Goal: Task Accomplishment & Management: Use online tool/utility

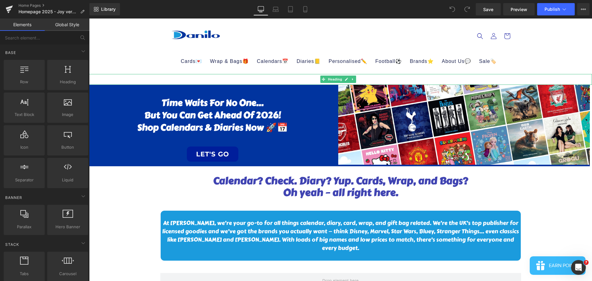
click at [296, 76] on h1 at bounding box center [340, 79] width 503 height 10
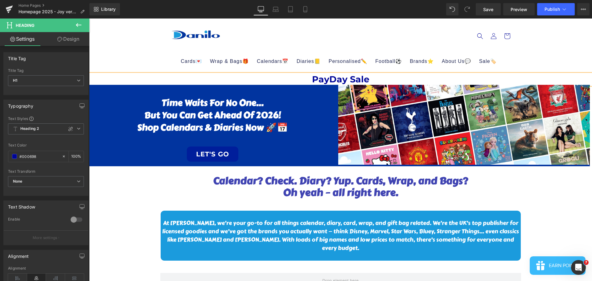
click at [330, 77] on h1 "PayDay Sale" at bounding box center [340, 79] width 503 height 10
click at [374, 80] on h1 "Payday Sale" at bounding box center [340, 79] width 503 height 10
click at [355, 76] on h1 "Payday Sale Live Now!- 15% Off until" at bounding box center [340, 79] width 503 height 10
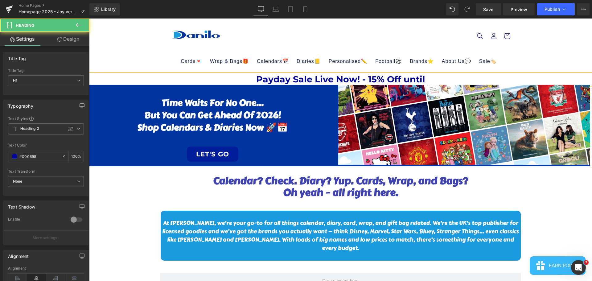
drag, startPoint x: 437, startPoint y: 81, endPoint x: 446, endPoint y: 79, distance: 9.1
click at [438, 81] on h1 "Payday Sale Live Now! - 15% Off until" at bounding box center [340, 79] width 503 height 10
drag, startPoint x: 434, startPoint y: 80, endPoint x: 253, endPoint y: 79, distance: 181.0
click at [253, 79] on h1 "Payday Sale Live Now! - 15% Off until" at bounding box center [340, 79] width 503 height 10
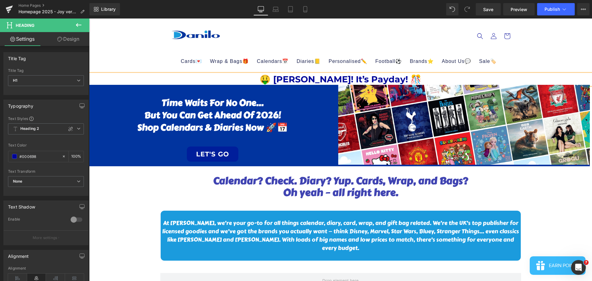
click at [417, 78] on h1 "🤑 [PERSON_NAME]! It’s Payday! 🎊" at bounding box center [340, 79] width 503 height 10
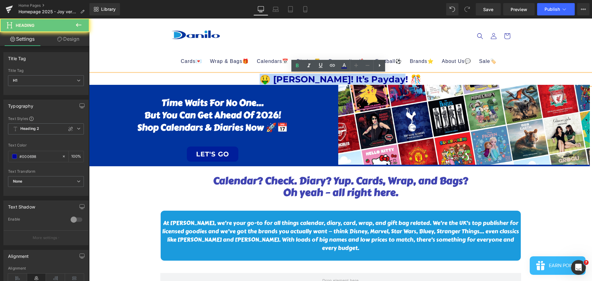
drag, startPoint x: 394, startPoint y: 78, endPoint x: 260, endPoint y: 76, distance: 134.1
click at [260, 76] on h1 "🤑 [PERSON_NAME]! It’s Payday! 🎊" at bounding box center [340, 79] width 503 height 10
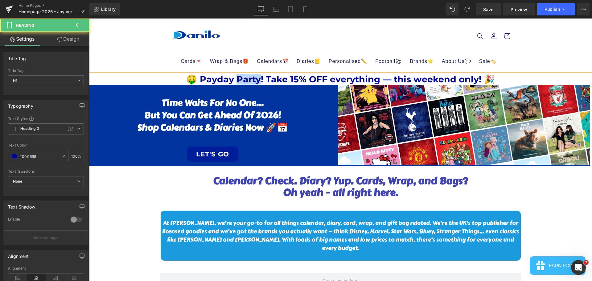
drag, startPoint x: 258, startPoint y: 79, endPoint x: 236, endPoint y: 77, distance: 21.9
click at [236, 77] on h1 "🤑 Payday Party! Take 15% OFF everything — this weekend only! 🎉" at bounding box center [340, 79] width 503 height 10
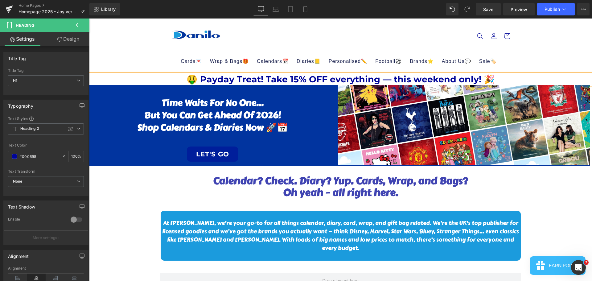
click at [430, 79] on h1 "🤑 Payday Treat! Take 15% OFF everything — this weekend only! 🎉" at bounding box center [340, 79] width 503 height 10
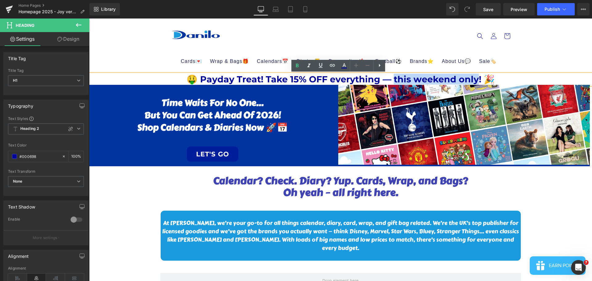
drag, startPoint x: 475, startPoint y: 80, endPoint x: 393, endPoint y: 77, distance: 82.4
click at [393, 77] on h1 "🤑 Payday Treat! Take 15% OFF everything — this weekend only! 🎉" at bounding box center [340, 79] width 503 height 10
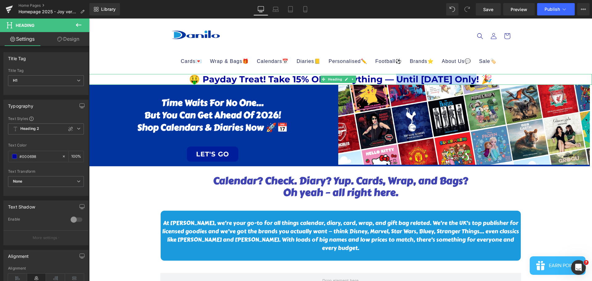
drag, startPoint x: 476, startPoint y: 79, endPoint x: 392, endPoint y: 80, distance: 83.9
click at [392, 80] on h1 "🤑 Payday Treat! Take 15% OFF everything — Until [DATE] Only! 🎉" at bounding box center [340, 79] width 503 height 10
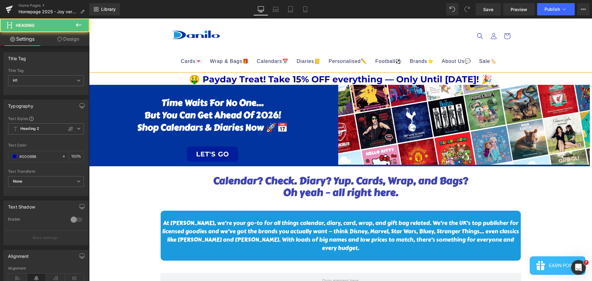
click at [497, 82] on h1 "🤑 Payday Treat! Take 15% OFF everything — Only Until [DATE]! 🎉" at bounding box center [340, 79] width 503 height 10
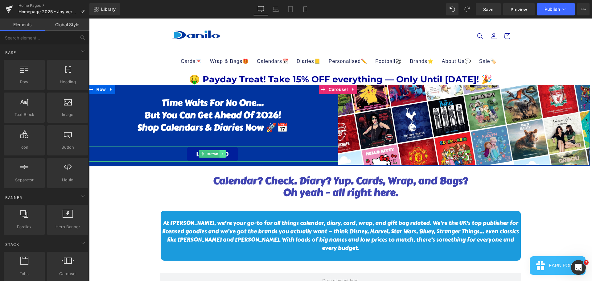
click at [223, 154] on icon at bounding box center [222, 154] width 3 height 4
click at [200, 154] on link "Button" at bounding box center [199, 153] width 20 height 7
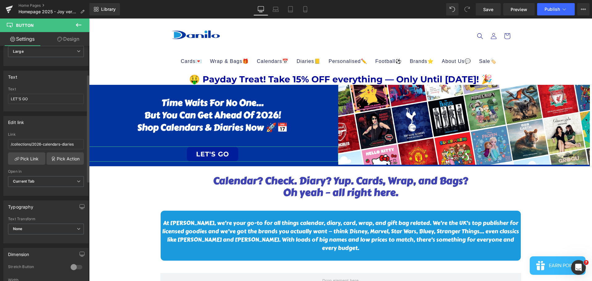
scroll to position [62, 0]
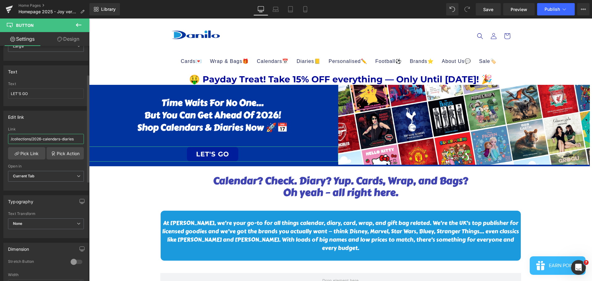
click at [41, 140] on input "/collections/2026-calendars-diaries" at bounding box center [46, 139] width 76 height 10
click at [41, 188] on div at bounding box center [46, 187] width 76 height 4
click at [35, 154] on link "Pick Link" at bounding box center [26, 153] width 37 height 12
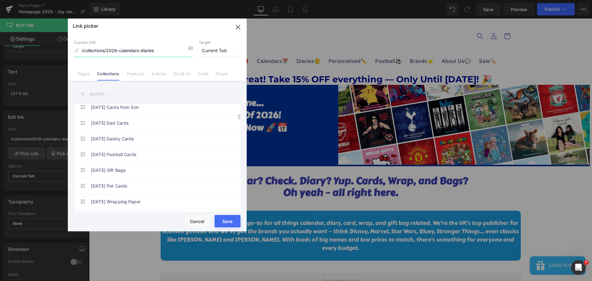
scroll to position [678, 0]
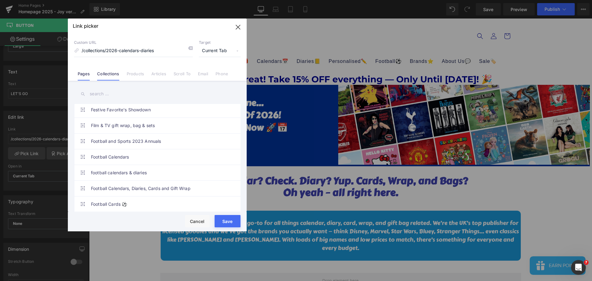
click at [84, 74] on link "Pages" at bounding box center [84, 75] width 12 height 9
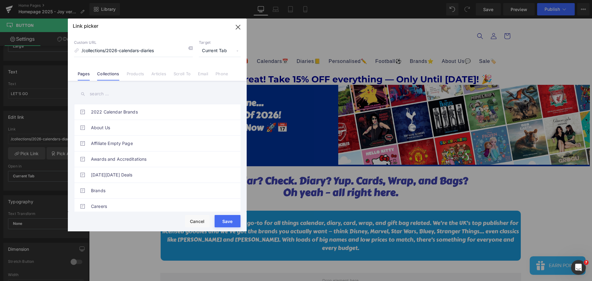
click at [101, 72] on link "Collections" at bounding box center [108, 75] width 22 height 9
click at [136, 76] on link "Products" at bounding box center [136, 75] width 18 height 9
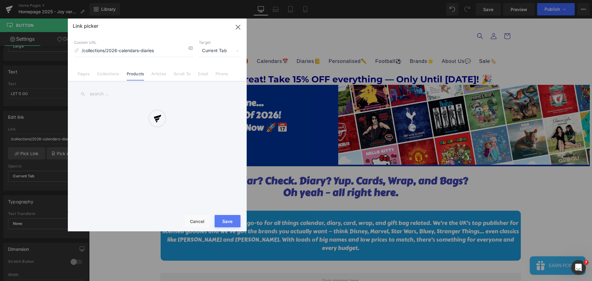
click at [104, 73] on div at bounding box center [157, 124] width 179 height 213
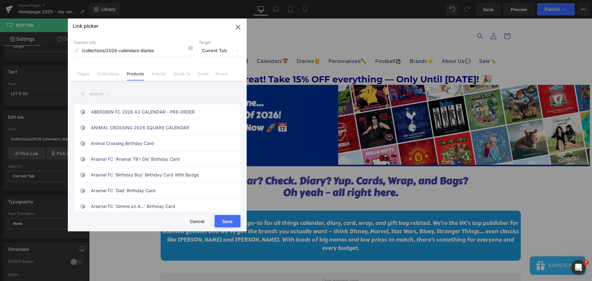
click at [110, 75] on link "Collections" at bounding box center [108, 75] width 22 height 9
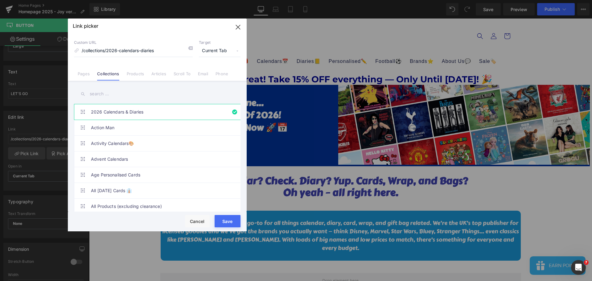
click at [100, 95] on input "text" at bounding box center [157, 94] width 166 height 14
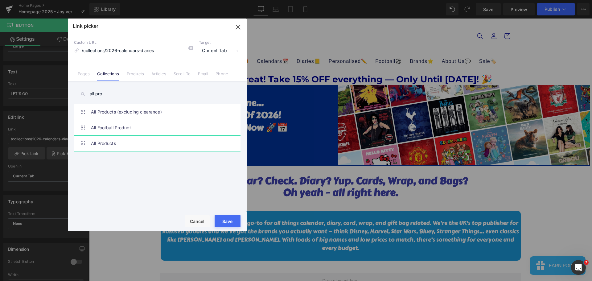
type input "all pro"
click at [108, 148] on link "All Products" at bounding box center [159, 143] width 136 height 15
type input "/collections/all-products"
click at [223, 98] on button "Save" at bounding box center [196, 94] width 53 height 8
type input "/collections/all-products"
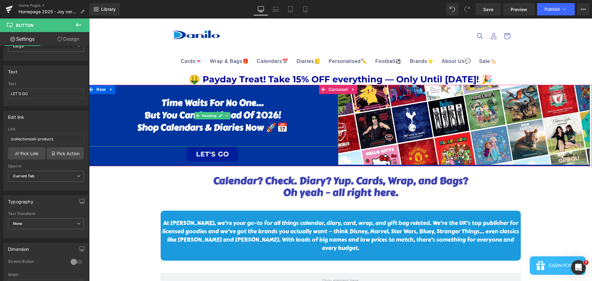
click at [271, 125] on h1 "Shop calendars & diaries now 🚀📅" at bounding box center [213, 127] width 252 height 12
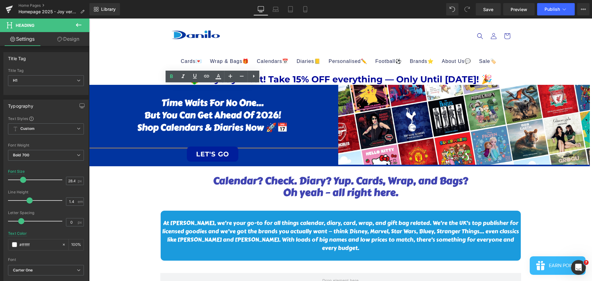
click at [243, 128] on h1 "Shop calendars & diaries now 🚀📅" at bounding box center [213, 127] width 252 height 12
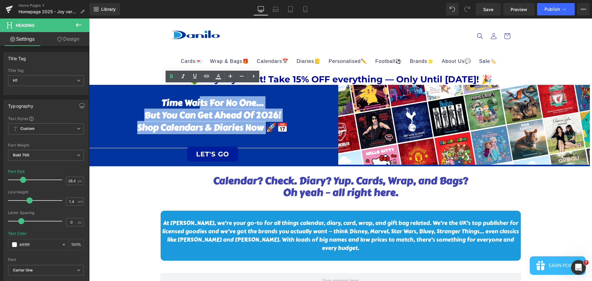
drag, startPoint x: 264, startPoint y: 128, endPoint x: 241, endPoint y: 114, distance: 27.1
click at [200, 107] on div "Time waits for no one… but you can get ahead of 2026! Shop calendars & diaries …" at bounding box center [213, 116] width 252 height 62
click at [241, 114] on h1 "but you can get ahead of 2026!" at bounding box center [213, 115] width 252 height 12
click at [244, 114] on h1 "but you can get ahead of 2026!" at bounding box center [213, 115] width 252 height 12
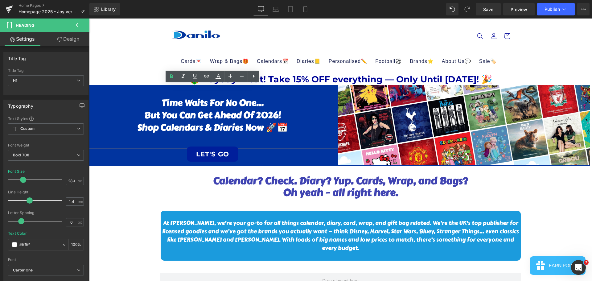
click at [284, 125] on h1 "Shop calendars & diaries now 🚀📅" at bounding box center [213, 127] width 252 height 12
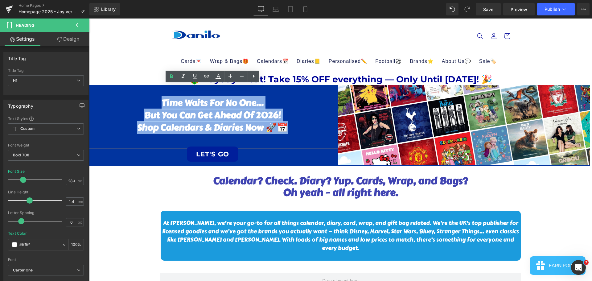
drag, startPoint x: 290, startPoint y: 126, endPoint x: 159, endPoint y: 102, distance: 133.6
click at [159, 102] on div "Time waits for no one… but you can get ahead of 2026! Shop calendars & diaries …" at bounding box center [213, 116] width 252 height 62
paste div
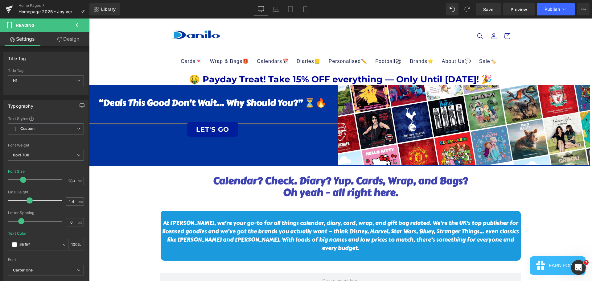
click at [102, 100] on h1 "“Deals this good don’t wait… why should you?” ⏳🔥" at bounding box center [213, 103] width 252 height 12
click at [301, 101] on h1 "Deals this good don’t wait… why should you?” ⏳🔥" at bounding box center [213, 103] width 252 height 12
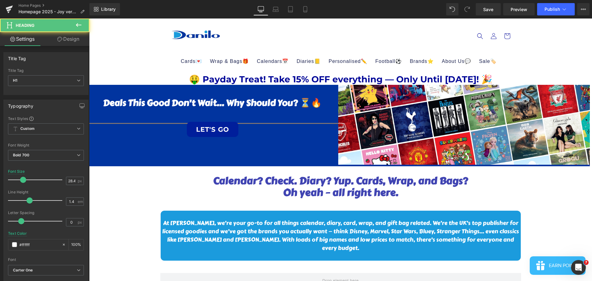
click at [224, 102] on h1 "Deals this good don’t wait… why should you? ⏳🔥" at bounding box center [213, 103] width 252 height 12
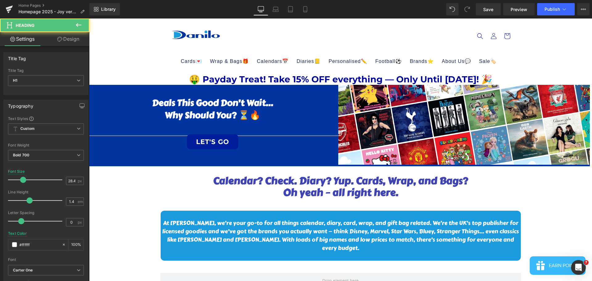
click at [282, 112] on h1 "why should you? ⏳🔥" at bounding box center [213, 115] width 252 height 12
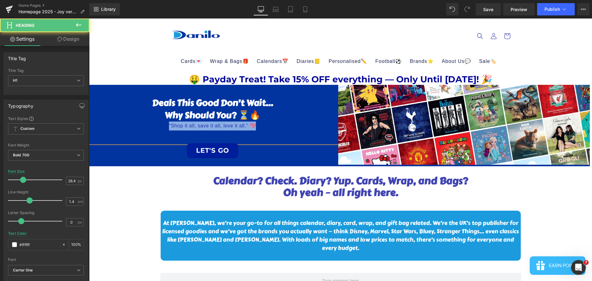
drag, startPoint x: 257, startPoint y: 123, endPoint x: 164, endPoint y: 126, distance: 93.2
click at [164, 126] on div "“Shop it all, save it all, love it all.” 💖" at bounding box center [213, 125] width 252 height 9
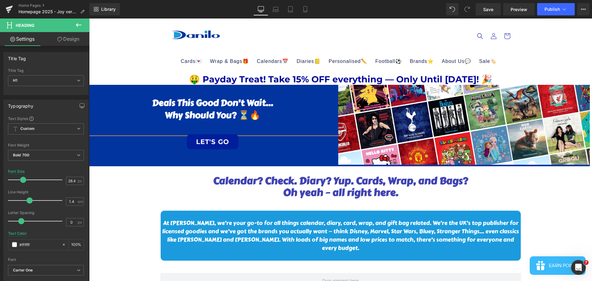
drag, startPoint x: 241, startPoint y: 107, endPoint x: 262, endPoint y: 117, distance: 23.5
click at [241, 107] on h1 "Deals this good don’t wait…" at bounding box center [213, 103] width 252 height 12
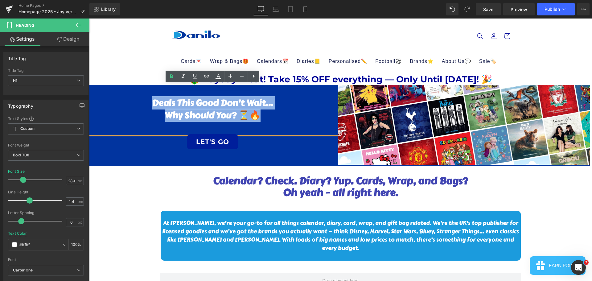
drag, startPoint x: 265, startPoint y: 117, endPoint x: 133, endPoint y: 99, distance: 133.2
click at [133, 99] on div "Deals this good don’t wait… why should you? ⏳🔥" at bounding box center [213, 109] width 252 height 49
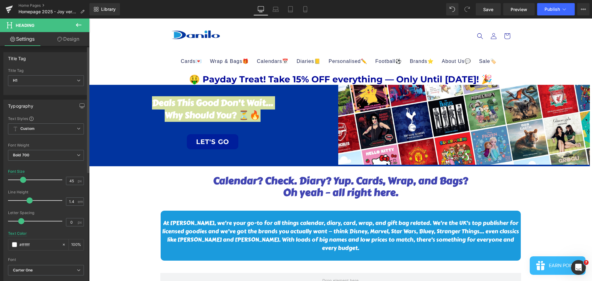
click at [31, 180] on div at bounding box center [36, 180] width 51 height 12
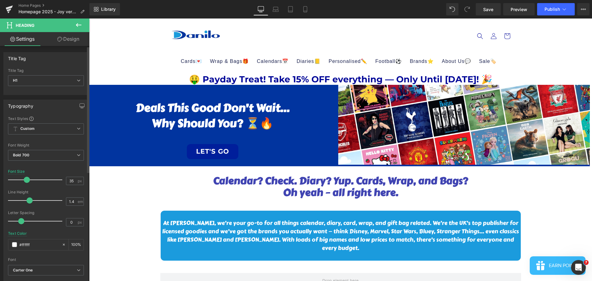
type input "34"
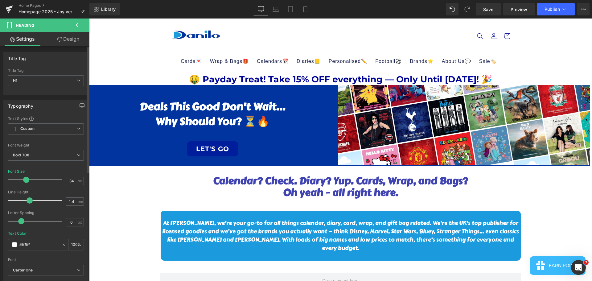
drag, startPoint x: 31, startPoint y: 179, endPoint x: 25, endPoint y: 180, distance: 5.6
click at [25, 180] on span at bounding box center [26, 180] width 6 height 6
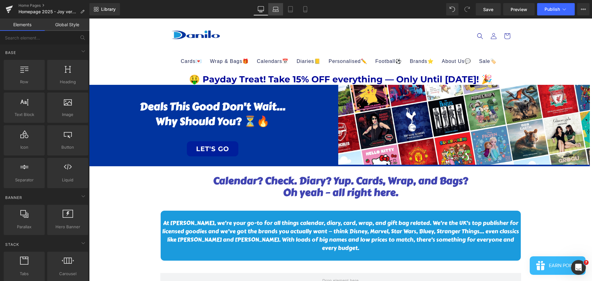
click at [275, 12] on icon at bounding box center [276, 9] width 6 height 6
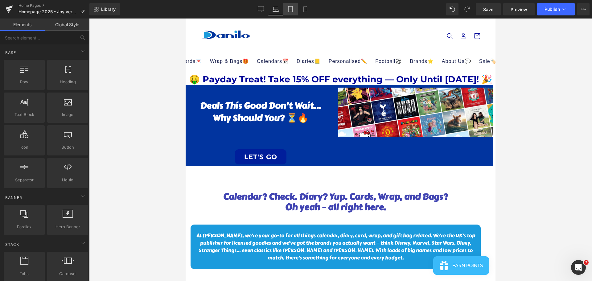
click at [291, 11] on icon at bounding box center [290, 11] width 4 height 0
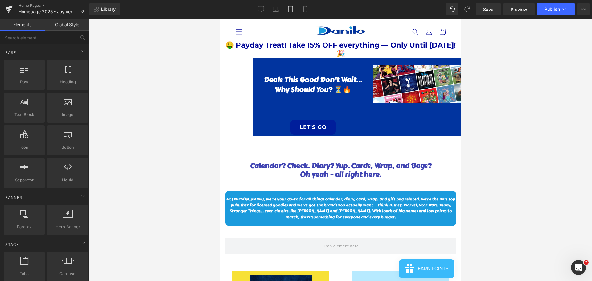
scroll to position [22, 0]
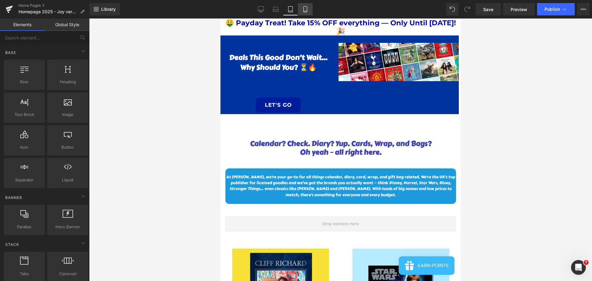
click at [305, 8] on icon at bounding box center [305, 9] width 6 height 6
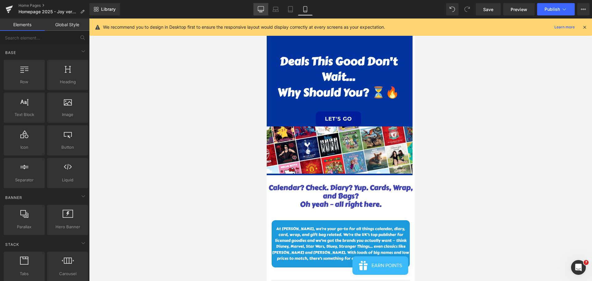
click at [262, 10] on icon at bounding box center [261, 9] width 6 height 6
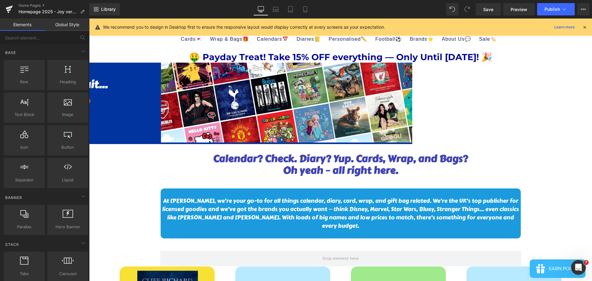
scroll to position [55, 0]
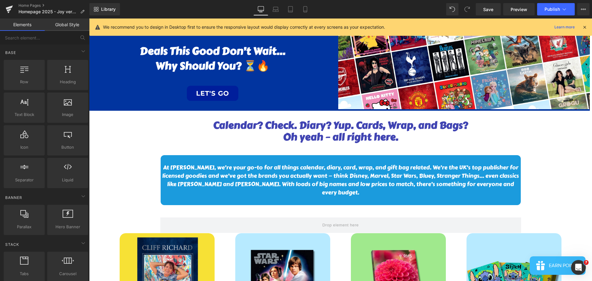
click at [583, 28] on icon at bounding box center [585, 27] width 6 height 6
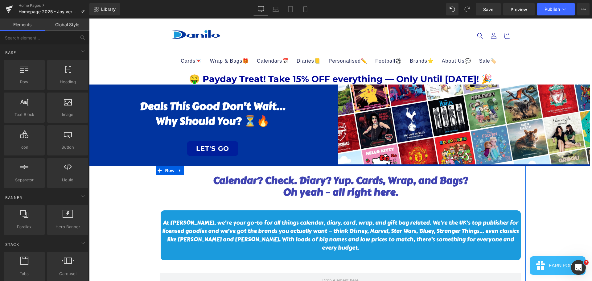
scroll to position [0, 0]
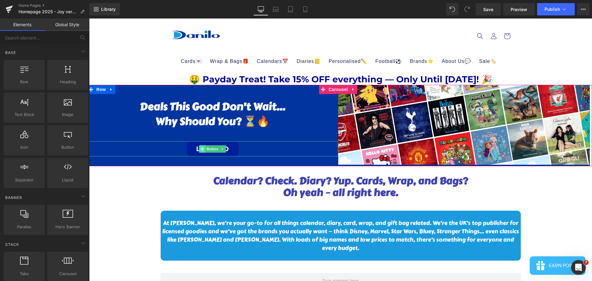
click at [166, 146] on div "LET'S GO" at bounding box center [213, 148] width 252 height 15
click at [166, 143] on div "LET'S GO" at bounding box center [213, 148] width 252 height 15
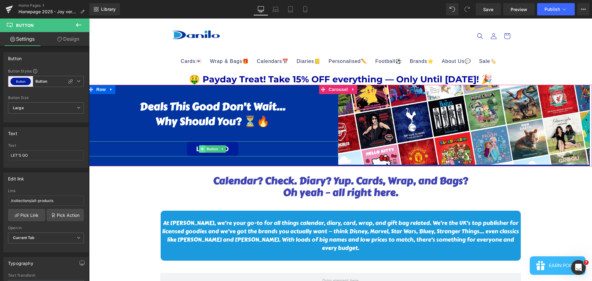
click at [201, 149] on icon at bounding box center [201, 148] width 3 height 3
click at [201, 147] on icon at bounding box center [201, 149] width 3 height 4
click at [201, 146] on span at bounding box center [202, 148] width 6 height 7
click at [165, 151] on div "LET'S GO" at bounding box center [213, 148] width 252 height 15
click at [201, 148] on icon at bounding box center [201, 148] width 3 height 3
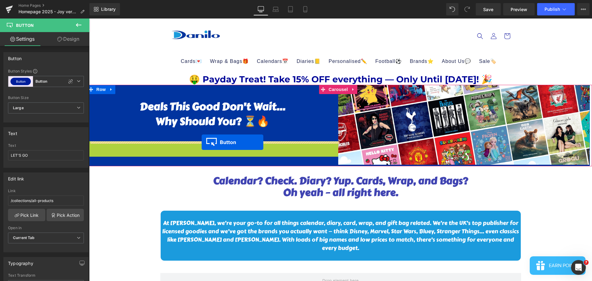
drag, startPoint x: 203, startPoint y: 148, endPoint x: 202, endPoint y: 142, distance: 6.3
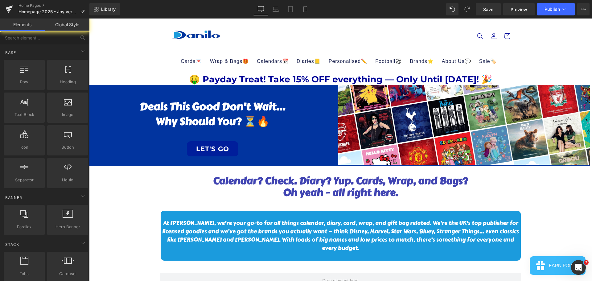
click at [560, 6] on button "Publish" at bounding box center [556, 9] width 38 height 12
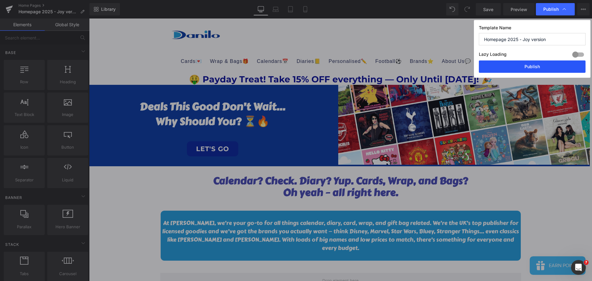
click at [540, 68] on button "Publish" at bounding box center [532, 66] width 107 height 12
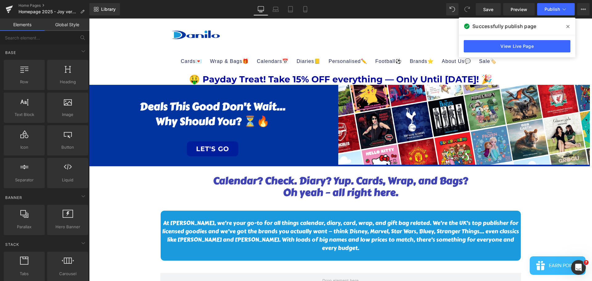
click at [565, 26] on span at bounding box center [568, 27] width 10 height 10
